Goal: Task Accomplishment & Management: Manage account settings

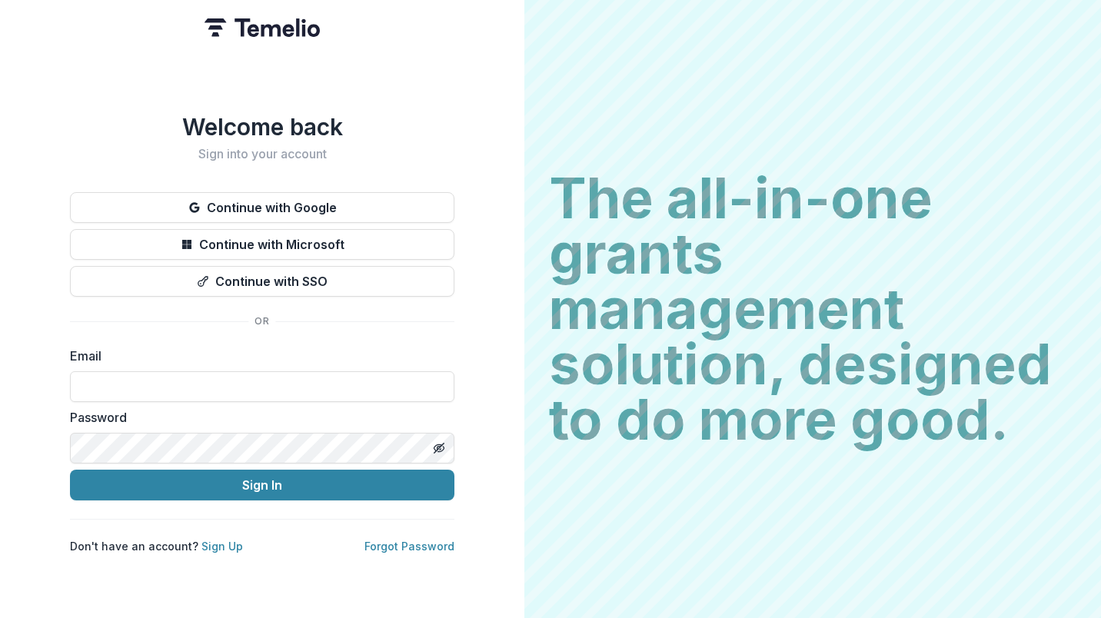
type input "**********"
click at [434, 442] on icon "Toggle password visibility" at bounding box center [439, 448] width 12 height 12
click at [267, 479] on button "Sign In" at bounding box center [262, 485] width 384 height 31
click at [271, 477] on button "Sign In" at bounding box center [262, 485] width 384 height 31
click at [278, 485] on button "Sign In" at bounding box center [262, 485] width 384 height 31
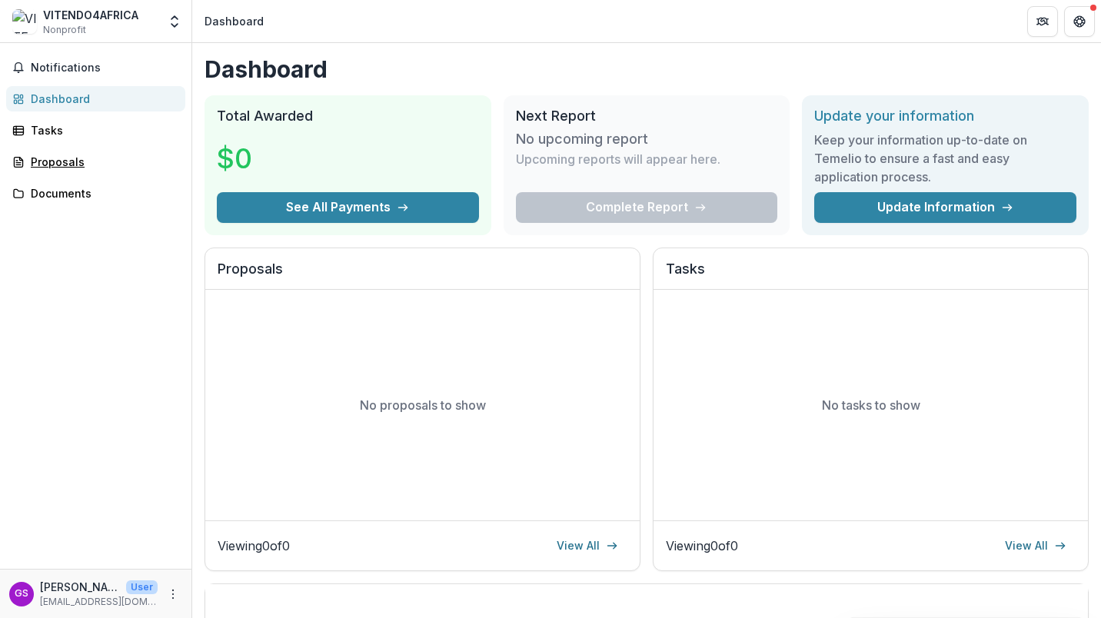
click at [75, 165] on div "Proposals" at bounding box center [102, 162] width 142 height 16
